Goal: Task Accomplishment & Management: Use online tool/utility

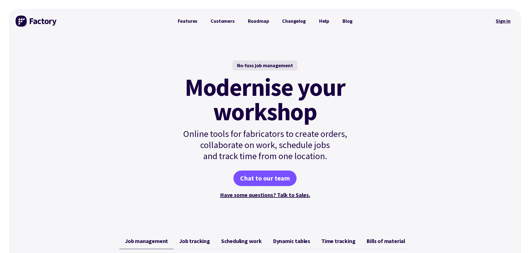
click at [498, 16] on link "Sign in" at bounding box center [503, 21] width 23 height 13
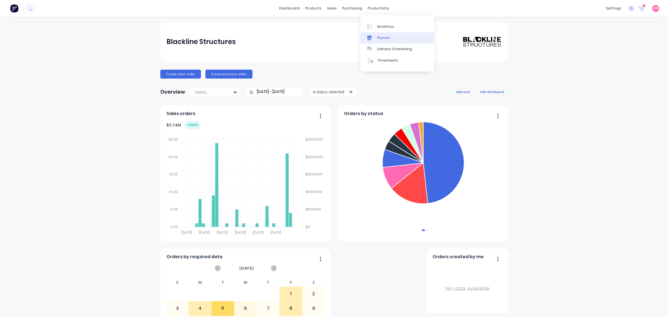
click at [381, 39] on div "Planner" at bounding box center [383, 37] width 13 height 5
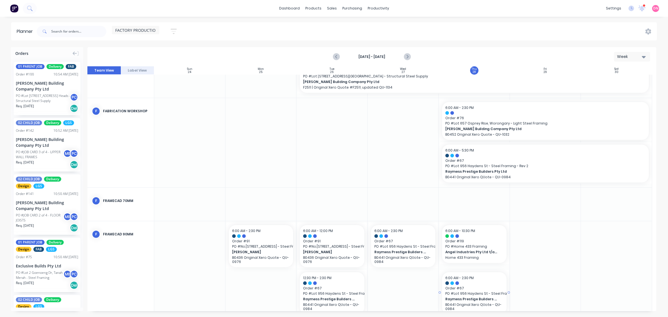
scroll to position [134, 0]
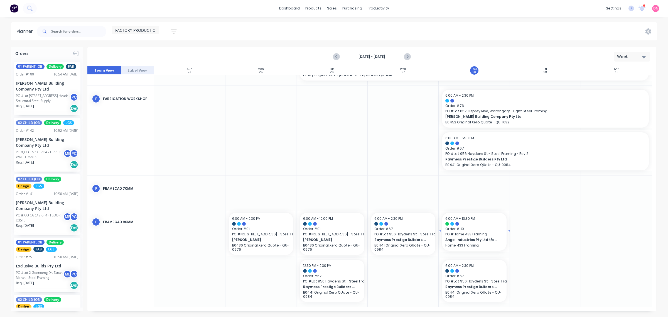
drag, startPoint x: 478, startPoint y: 226, endPoint x: 488, endPoint y: 302, distance: 77.2
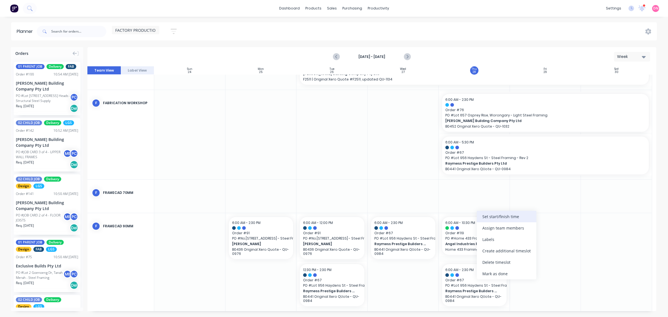
click at [490, 216] on div "Set start/finish time" at bounding box center [507, 216] width 60 height 11
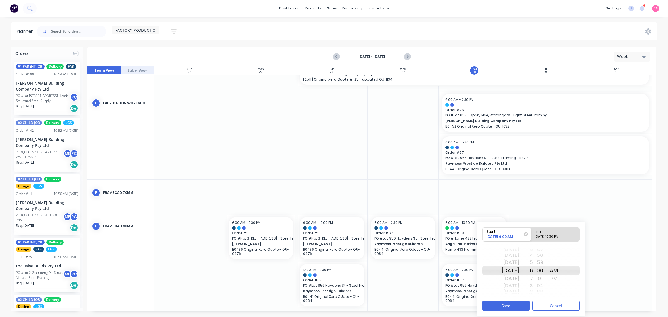
click at [517, 293] on div "Sun Aug 31" at bounding box center [510, 290] width 18 height 5
click at [519, 277] on div "Mon Sep 1" at bounding box center [510, 278] width 18 height 9
click at [546, 237] on div "Please select" at bounding box center [554, 237] width 45 height 7
click at [531, 237] on input "End Please select" at bounding box center [531, 234] width 0 height 14
radio input "true"
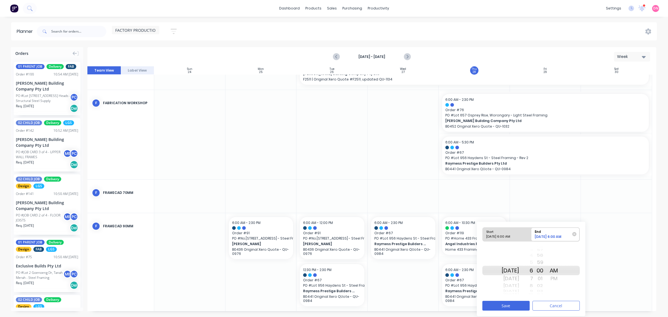
click at [558, 280] on div "PM" at bounding box center [554, 278] width 14 height 9
click at [533, 273] on div "3" at bounding box center [526, 269] width 14 height 9
click at [520, 304] on button "Save" at bounding box center [505, 305] width 47 height 10
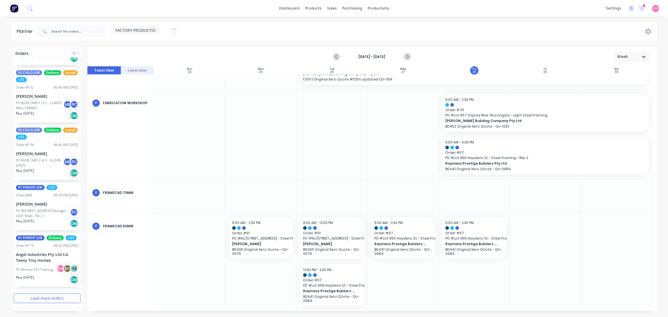
scroll to position [926, 0]
click at [50, 295] on button "Load more orders" at bounding box center [47, 298] width 67 height 10
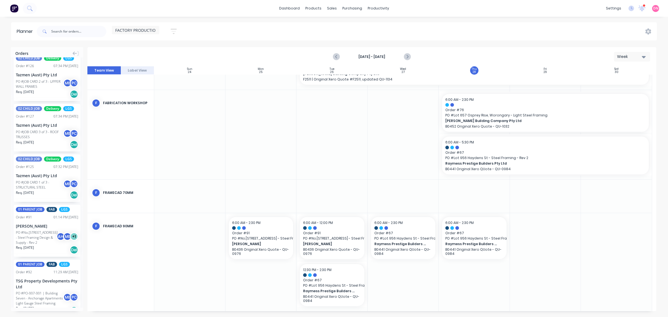
scroll to position [1830, 0]
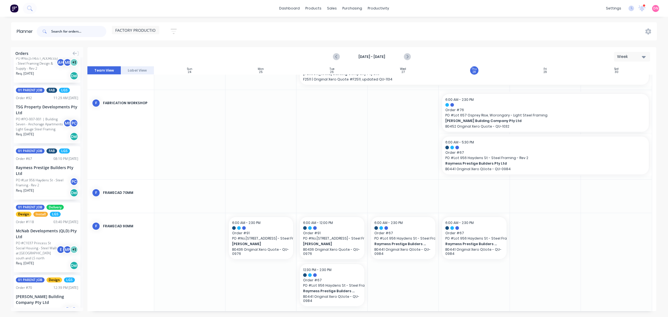
click at [92, 31] on input "text" at bounding box center [78, 31] width 55 height 11
type input "latitude"
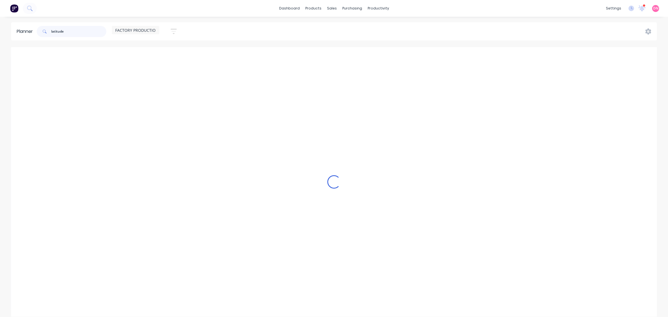
scroll to position [0, 0]
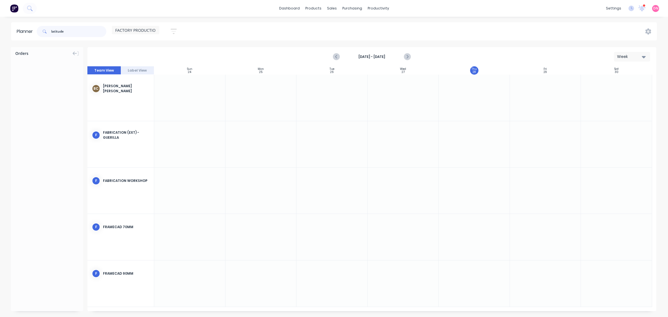
drag, startPoint x: 84, startPoint y: 28, endPoint x: -63, endPoint y: 27, distance: 146.6
click at [0, 27] on html "dashboard products sales purchasing productivity dashboard products Product Cat…" at bounding box center [334, 158] width 668 height 317
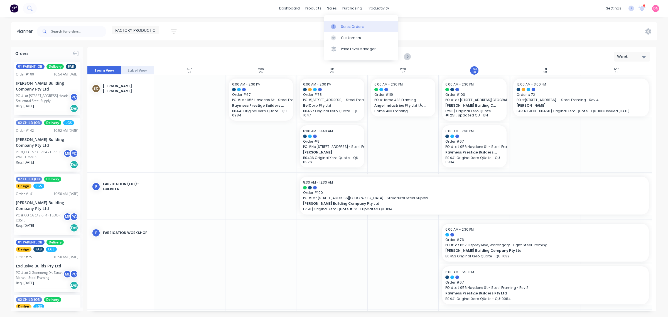
click at [336, 23] on link "Sales Orders" at bounding box center [361, 26] width 74 height 11
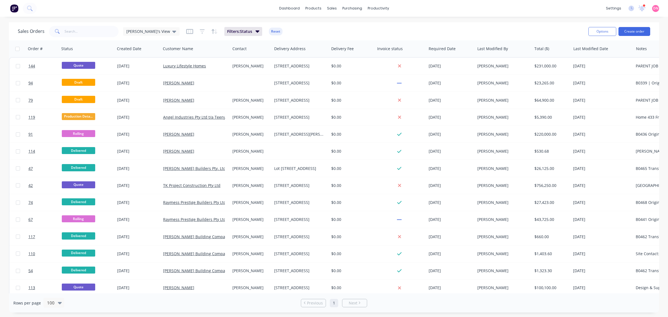
click at [106, 39] on div "Sales Orders Demi's View Filters: Status Reset Options Create order" at bounding box center [334, 31] width 650 height 18
click at [102, 30] on input "text" at bounding box center [92, 31] width 54 height 11
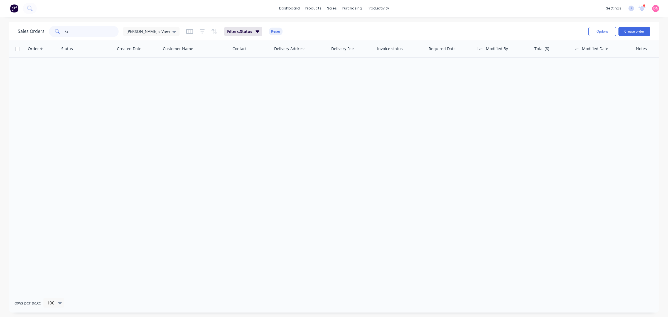
type input "k"
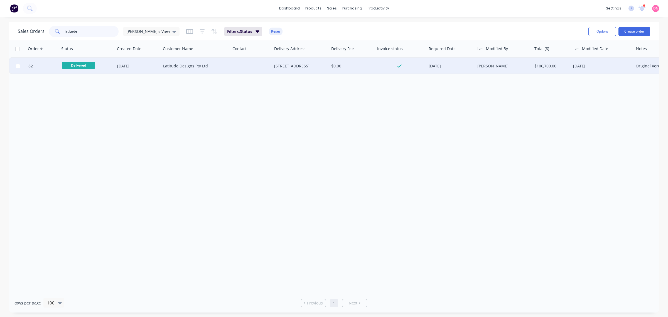
type input "latitude"
click at [86, 65] on span "Delivered" at bounding box center [78, 65] width 33 height 7
click at [177, 124] on div "Order # Status Created Date Customer Name Contact Delivery Address Delivery Fee…" at bounding box center [334, 166] width 650 height 253
click at [184, 67] on link "Latitude Designs Pty Ltd" at bounding box center [185, 65] width 45 height 5
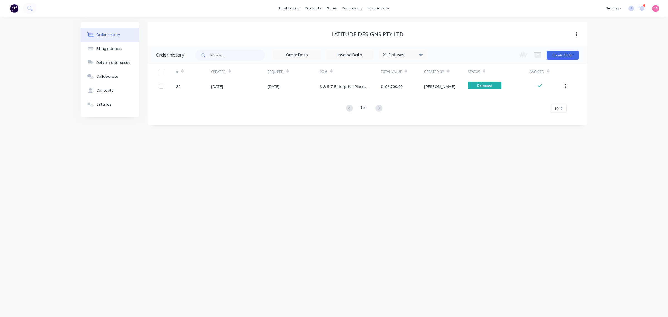
click at [574, 36] on button "button" at bounding box center [575, 34] width 13 height 10
click at [458, 132] on div "Order history Billing address Delivery addresses Collaborate Contacts Settings …" at bounding box center [334, 167] width 668 height 300
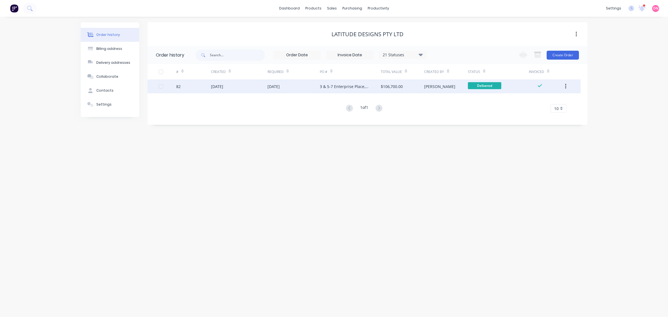
click at [223, 88] on div "05 Aug 2025" at bounding box center [217, 86] width 12 height 6
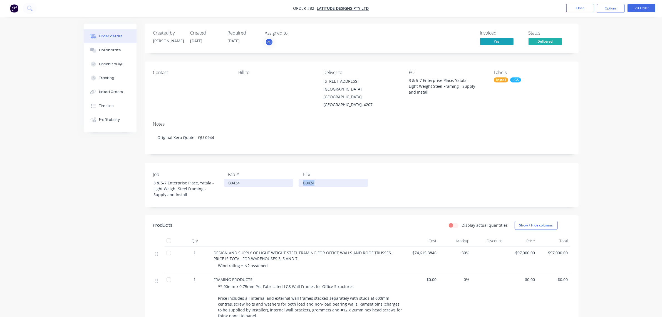
drag, startPoint x: 318, startPoint y: 171, endPoint x: 281, endPoint y: 169, distance: 37.0
click at [281, 169] on div "Job 3 & 5-7 Enterprise Place, Yatala - Light Weight Steel Framing - Supply and …" at bounding box center [362, 184] width 434 height 44
copy div "B0434"
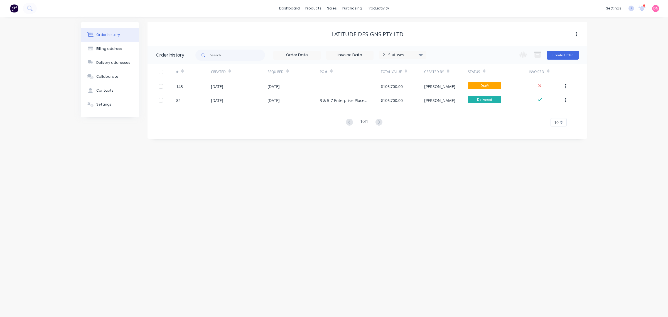
click at [241, 79] on div "Created" at bounding box center [239, 71] width 56 height 15
click at [381, 35] on div "Planner" at bounding box center [385, 37] width 13 height 5
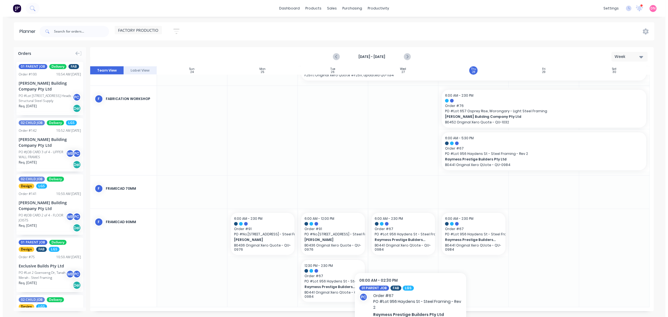
scroll to position [130, 0]
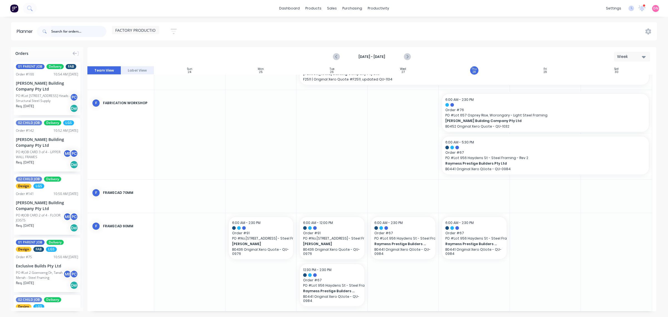
click at [70, 29] on input "text" at bounding box center [78, 31] width 55 height 11
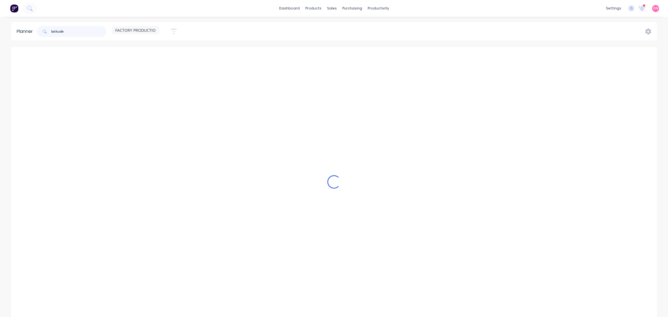
scroll to position [0, 0]
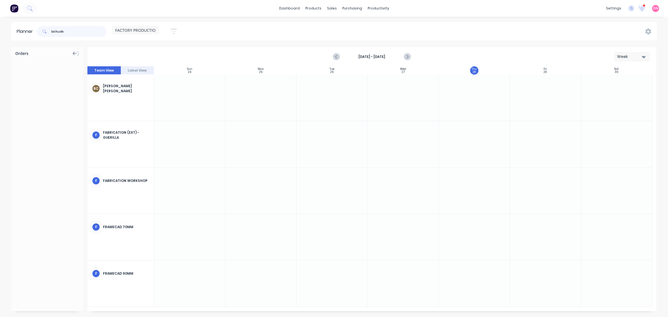
type input "latitude"
click at [77, 53] on icon at bounding box center [78, 53] width 2 height 5
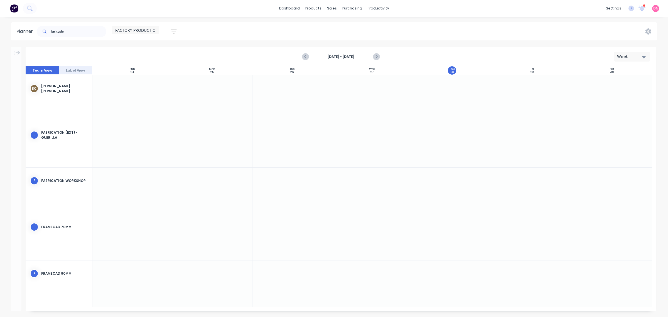
click at [23, 58] on div "Aug 24th - Aug 30th Week Team View Label View Sun 24 Sunday, August 24, 2025 Mo…" at bounding box center [334, 181] width 668 height 269
click at [307, 56] on icon "Previous page" at bounding box center [305, 56] width 7 height 7
drag, startPoint x: 88, startPoint y: 33, endPoint x: -36, endPoint y: 45, distance: 125.2
click at [0, 45] on html "dashboard products sales purchasing productivity dashboard products Product Cat…" at bounding box center [334, 158] width 668 height 317
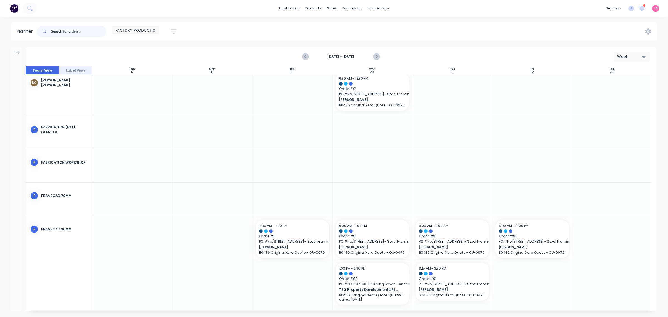
scroll to position [9, 0]
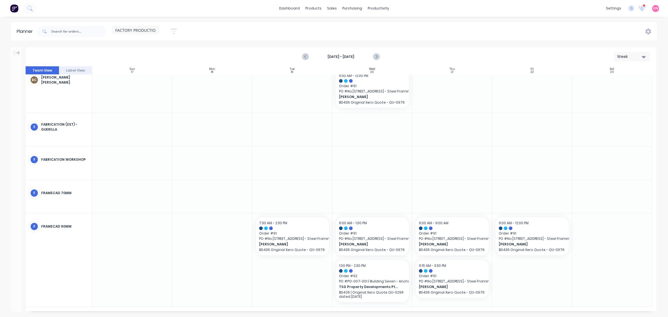
drag, startPoint x: 292, startPoint y: 159, endPoint x: 292, endPoint y: 181, distance: 22.8
click at [292, 159] on div at bounding box center [292, 162] width 80 height 33
click at [130, 107] on div at bounding box center [132, 89] width 80 height 47
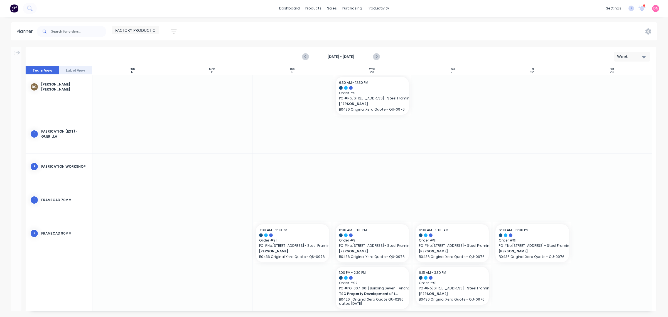
scroll to position [0, 0]
click at [373, 57] on icon "Next page" at bounding box center [375, 56] width 7 height 7
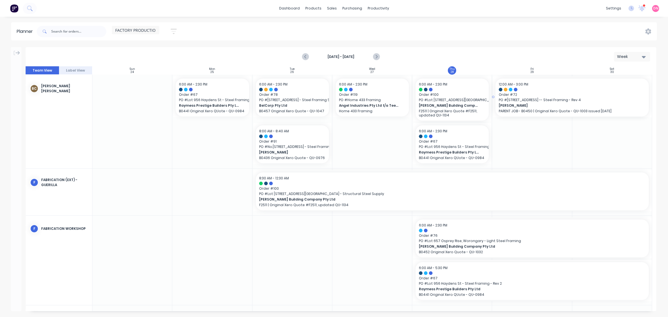
drag, startPoint x: 519, startPoint y: 98, endPoint x: 550, endPoint y: 108, distance: 32.5
drag, startPoint x: 510, startPoint y: 95, endPoint x: 535, endPoint y: 101, distance: 25.6
click at [374, 53] on button "Next page" at bounding box center [375, 56] width 11 height 11
